Goal: Task Accomplishment & Management: Complete application form

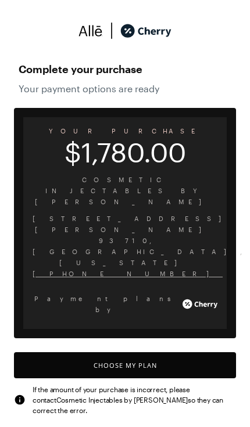
click at [164, 352] on button "Choose My Plan" at bounding box center [125, 365] width 222 height 26
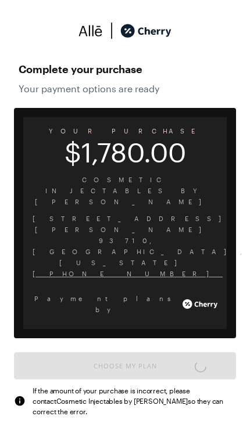
scroll to position [1356, 0]
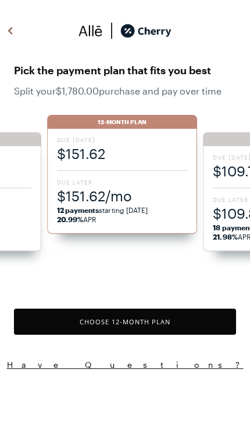
click at [109, 200] on span "$151.62/mo" at bounding box center [122, 195] width 131 height 19
click at [141, 317] on button "Choose 12 -Month Plan" at bounding box center [125, 322] width 222 height 26
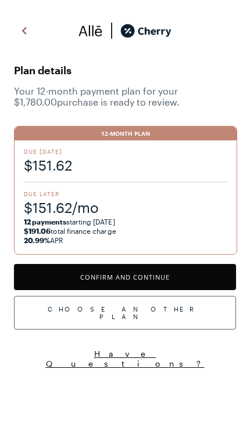
click at [142, 278] on button "Confirm and Continue" at bounding box center [125, 277] width 222 height 26
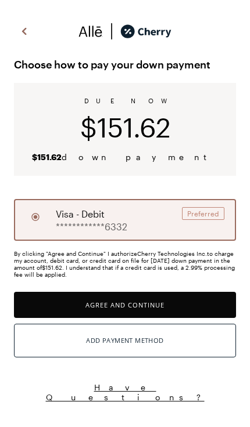
click at [26, 33] on img at bounding box center [24, 31] width 14 height 17
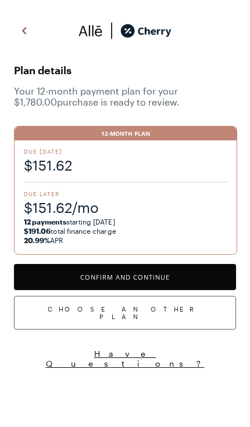
click at [24, 34] on img at bounding box center [24, 30] width 14 height 17
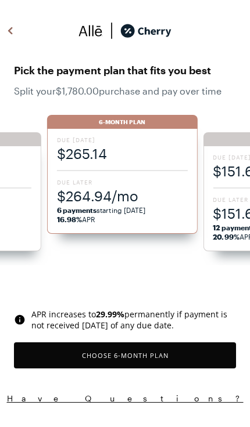
click at [138, 186] on span "Due Later" at bounding box center [122, 182] width 131 height 8
click at [116, 160] on span "$265.14" at bounding box center [122, 153] width 131 height 19
click at [183, 358] on button "Choose 6 -Month Plan" at bounding box center [125, 356] width 222 height 26
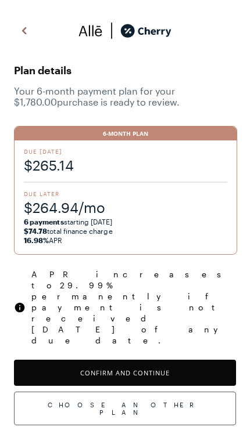
click at [166, 360] on button "Confirm and Continue" at bounding box center [125, 373] width 222 height 26
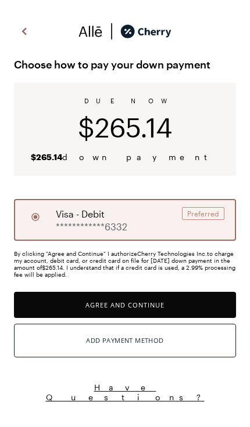
click at [149, 312] on button "Agree and Continue" at bounding box center [125, 305] width 222 height 26
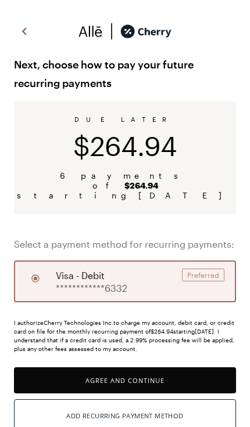
click at [167, 276] on div "**********" at bounding box center [125, 282] width 222 height 42
click at [166, 369] on button "Agree and Continue" at bounding box center [125, 381] width 222 height 26
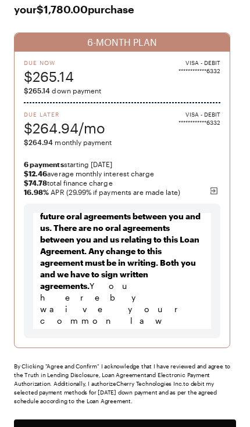
scroll to position [77, 0]
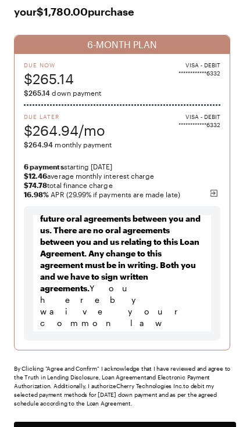
click at [160, 427] on button "Agree and Confirm" at bounding box center [125, 435] width 222 height 26
